Goal: Task Accomplishment & Management: Complete application form

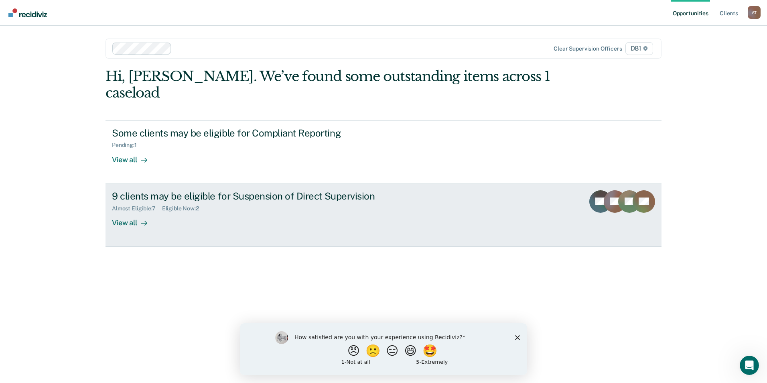
click at [131, 212] on div "View all" at bounding box center [134, 220] width 45 height 16
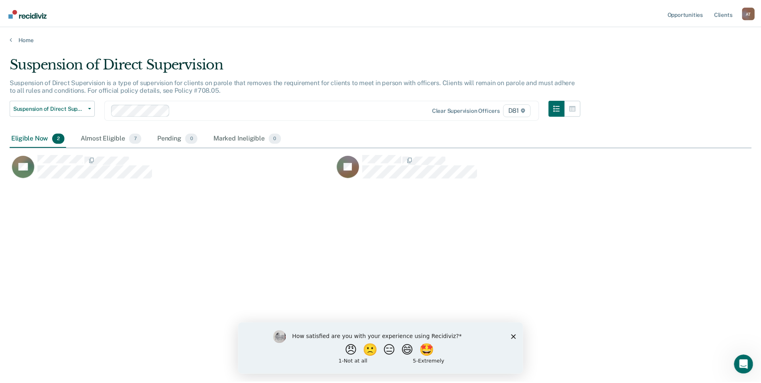
scroll to position [261, 742]
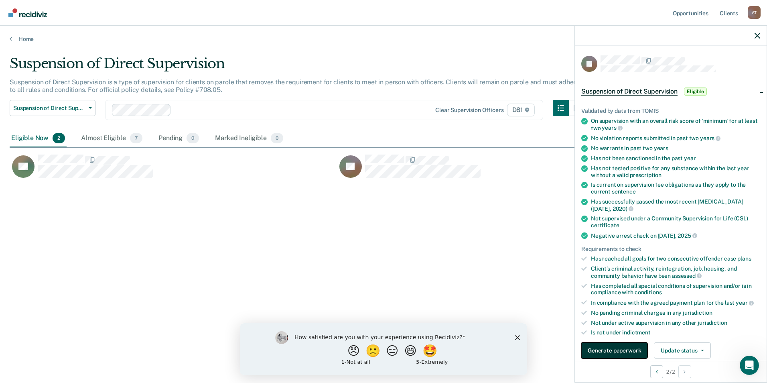
click at [616, 352] on button "Generate paperwork" at bounding box center [615, 350] width 66 height 16
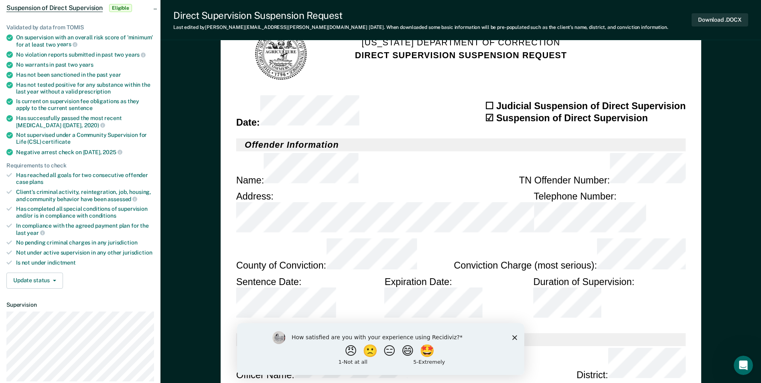
type textarea "x"
